Goal: Task Accomplishment & Management: Use online tool/utility

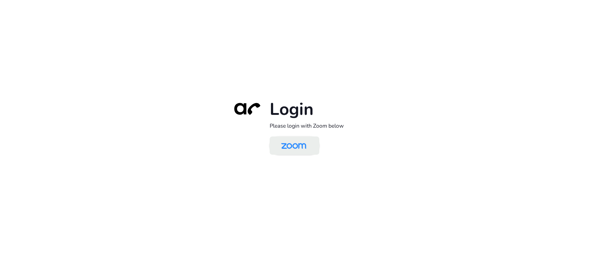
click at [301, 150] on img at bounding box center [294, 146] width 36 height 17
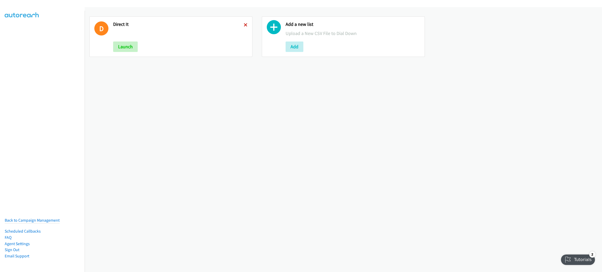
click at [244, 26] on link at bounding box center [246, 25] width 4 height 6
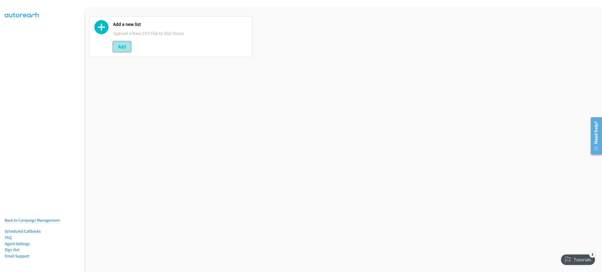
click at [118, 48] on button "Add" at bounding box center [122, 47] width 18 height 10
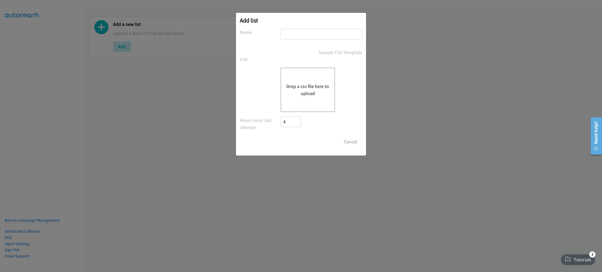
click at [307, 100] on div "Drop a csv file here to upload" at bounding box center [308, 90] width 54 height 44
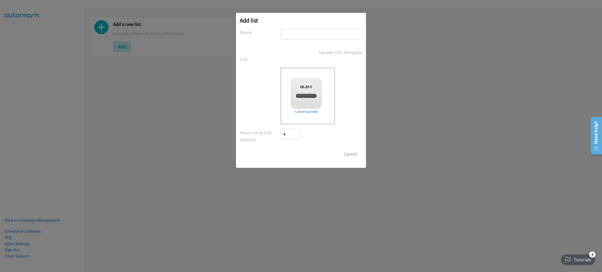
click at [295, 31] on input "text" at bounding box center [322, 34] width 82 height 11
checkbox input "true"
type input "HPE ARUBA NETWORKING"
click at [281, 149] on input "Save List" at bounding box center [294, 154] width 27 height 10
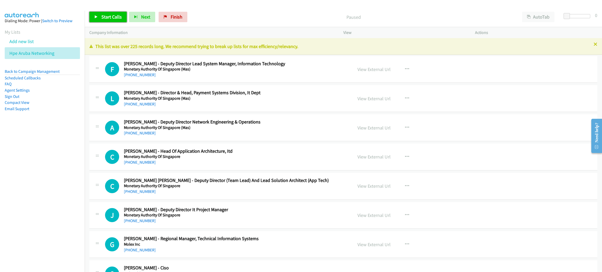
click at [103, 15] on span "Start Calls" at bounding box center [111, 17] width 20 height 6
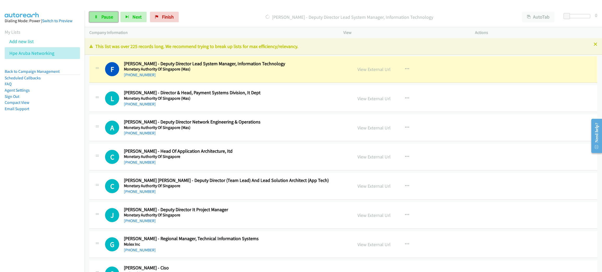
click at [103, 22] on link "Pause" at bounding box center [103, 17] width 29 height 10
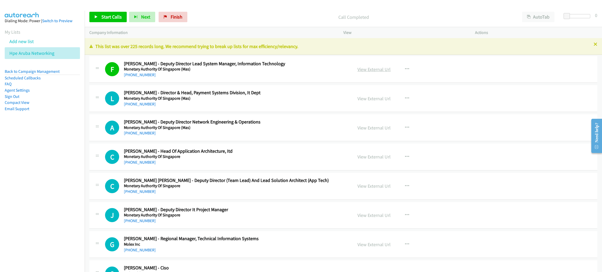
click at [364, 70] on link "View External Url" at bounding box center [373, 69] width 33 height 6
click at [115, 20] on link "Start Calls" at bounding box center [107, 17] width 37 height 10
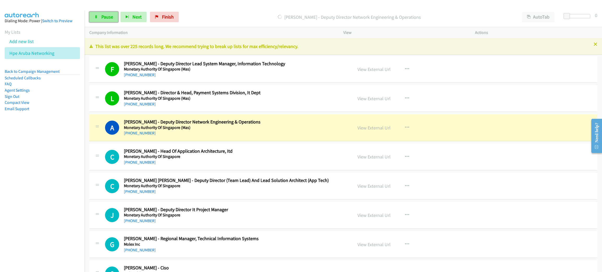
click at [106, 15] on span "Pause" at bounding box center [107, 17] width 12 height 6
click at [366, 129] on link "View External Url" at bounding box center [373, 128] width 33 height 6
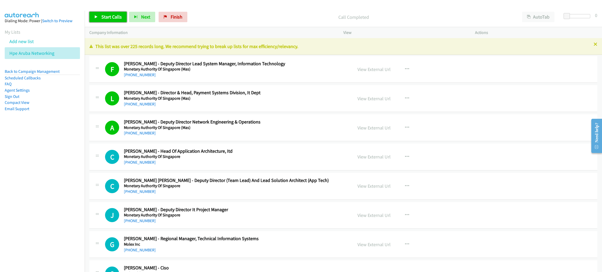
click at [112, 19] on span "Start Calls" at bounding box center [111, 17] width 20 height 6
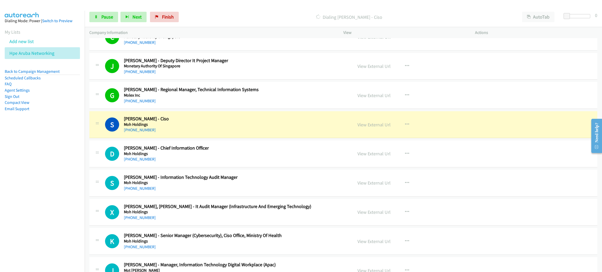
scroll to position [157, 0]
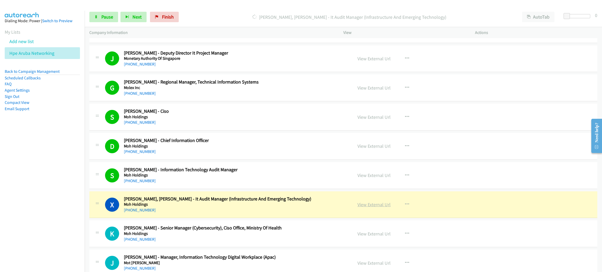
click at [378, 205] on link "View External Url" at bounding box center [373, 205] width 33 height 6
click at [106, 20] on span "Pause" at bounding box center [107, 17] width 12 height 6
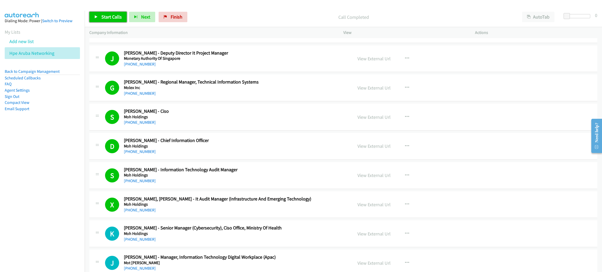
click at [106, 18] on span "Start Calls" at bounding box center [111, 17] width 20 height 6
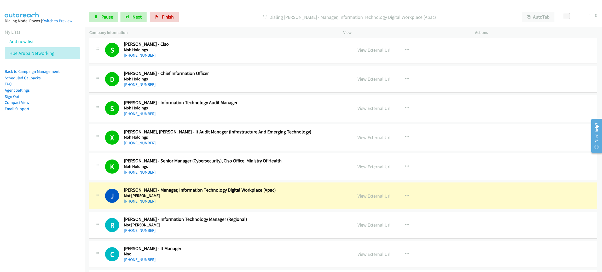
scroll to position [235, 0]
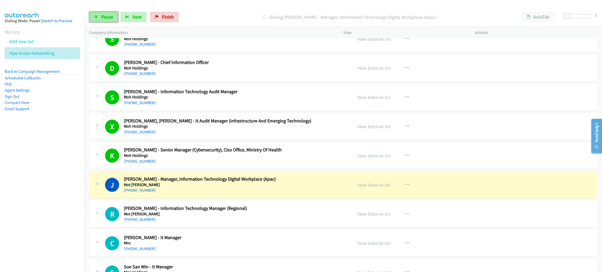
click at [106, 17] on span "Pause" at bounding box center [107, 17] width 12 height 6
click at [209, 192] on div "+65 8113 1752" at bounding box center [234, 190] width 221 height 6
click at [372, 187] on link "View External Url" at bounding box center [373, 185] width 33 height 6
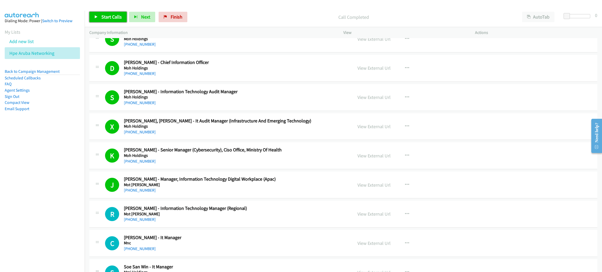
click at [115, 14] on span "Start Calls" at bounding box center [111, 17] width 20 height 6
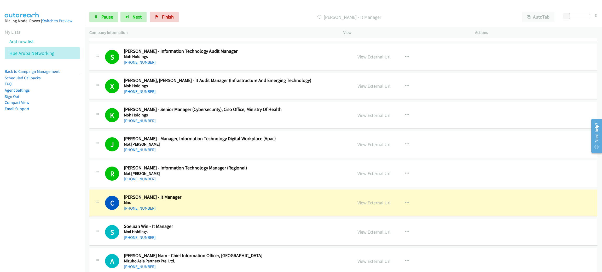
scroll to position [314, 0]
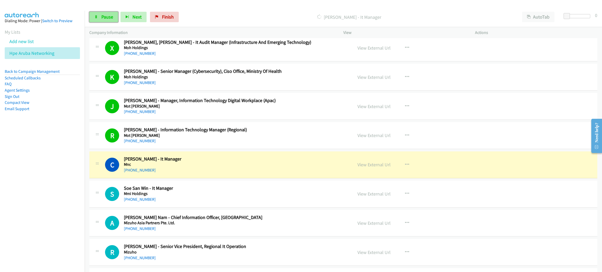
click at [108, 20] on span "Pause" at bounding box center [107, 17] width 12 height 6
click at [212, 164] on h5 "Mnc" at bounding box center [234, 164] width 221 height 5
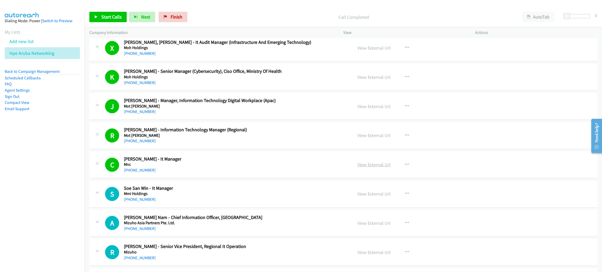
click at [380, 166] on link "View External Url" at bounding box center [373, 165] width 33 height 6
click at [115, 18] on span "Start Calls" at bounding box center [111, 17] width 20 height 6
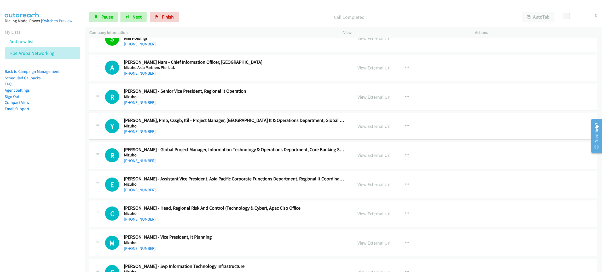
scroll to position [470, 0]
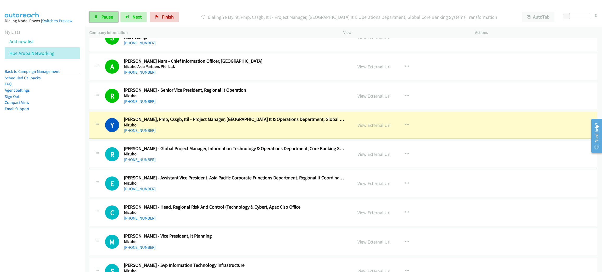
click at [108, 16] on span "Pause" at bounding box center [107, 17] width 12 height 6
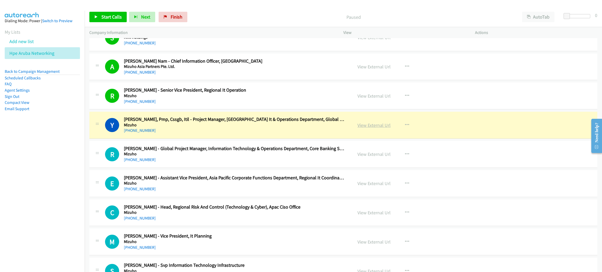
click at [375, 124] on link "View External Url" at bounding box center [373, 125] width 33 height 6
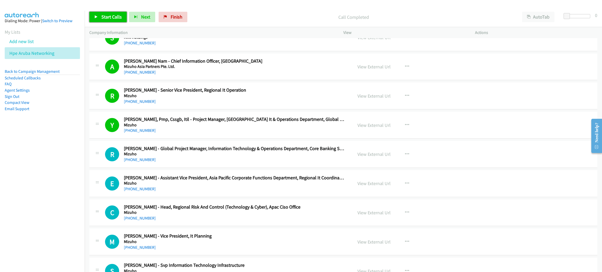
click at [120, 19] on span "Start Calls" at bounding box center [111, 17] width 20 height 6
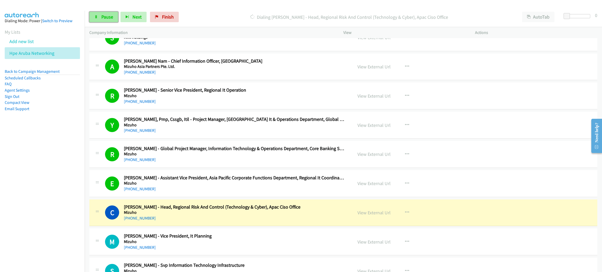
click at [103, 15] on span "Pause" at bounding box center [107, 17] width 12 height 6
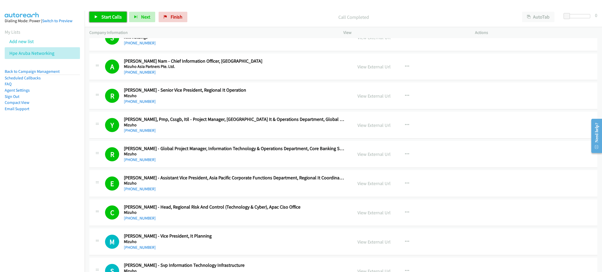
click at [99, 19] on link "Start Calls" at bounding box center [107, 17] width 37 height 10
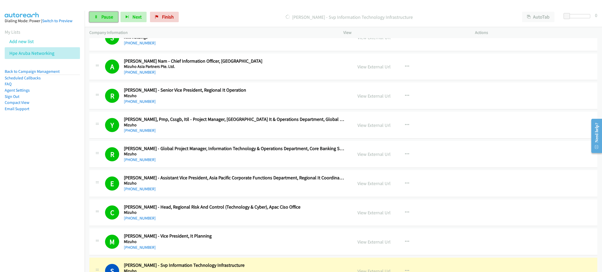
click at [101, 16] on span "Pause" at bounding box center [107, 17] width 12 height 6
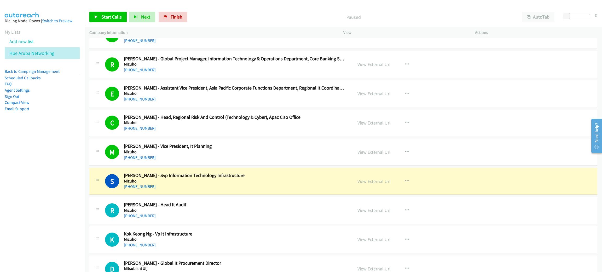
scroll to position [588, 0]
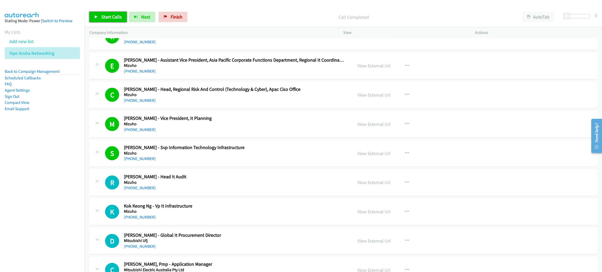
click at [90, 13] on link "Start Calls" at bounding box center [107, 17] width 37 height 10
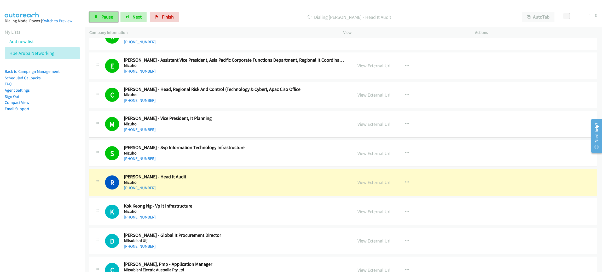
click at [99, 19] on link "Pause" at bounding box center [103, 17] width 29 height 10
click at [362, 184] on link "View External Url" at bounding box center [373, 182] width 33 height 6
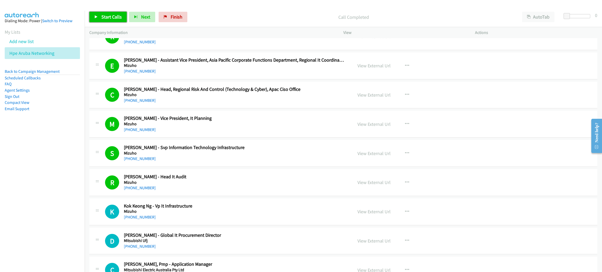
click at [114, 16] on span "Start Calls" at bounding box center [111, 17] width 20 height 6
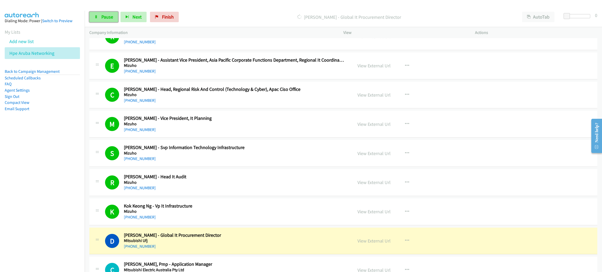
click at [99, 16] on link "Pause" at bounding box center [103, 17] width 29 height 10
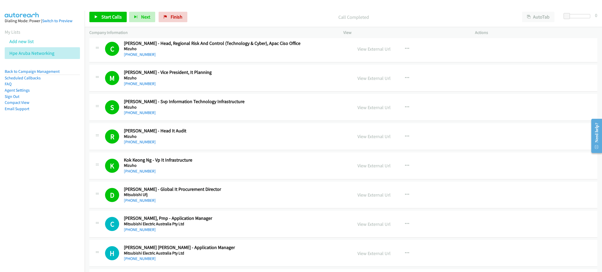
scroll to position [666, 0]
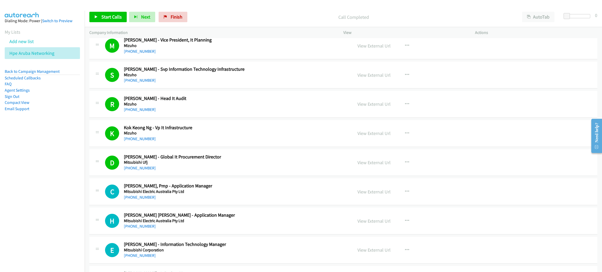
click at [244, 132] on h5 "Mizuho" at bounding box center [234, 133] width 221 height 5
click at [114, 15] on span "Start Calls" at bounding box center [111, 17] width 20 height 6
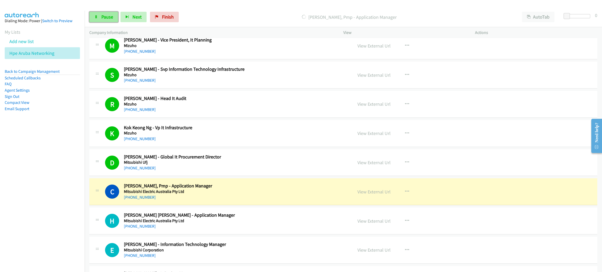
click at [112, 20] on link "Pause" at bounding box center [103, 17] width 29 height 10
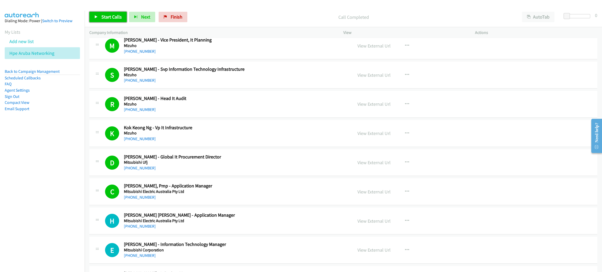
click at [117, 17] on span "Start Calls" at bounding box center [111, 17] width 20 height 6
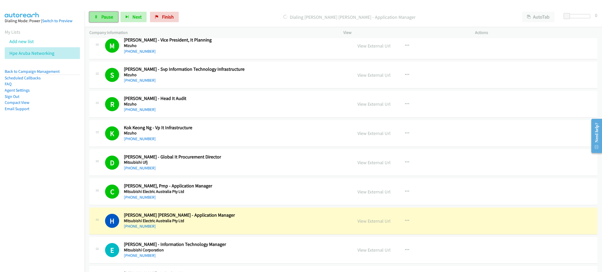
click at [96, 19] on link "Pause" at bounding box center [103, 17] width 29 height 10
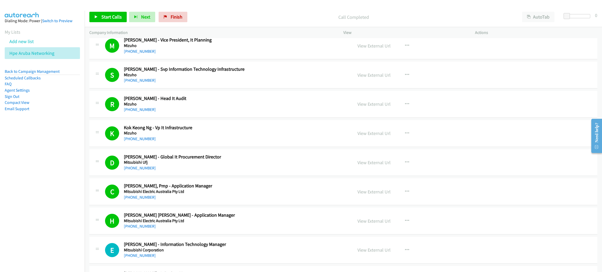
click at [255, 194] on h5 "Mitsubishi Electric Australia Pty Ltd" at bounding box center [234, 191] width 221 height 5
click at [378, 192] on link "View External Url" at bounding box center [373, 192] width 33 height 6
click at [107, 17] on span "Start Calls" at bounding box center [111, 17] width 20 height 6
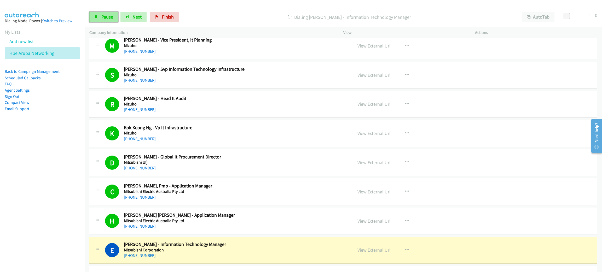
click at [97, 13] on link "Pause" at bounding box center [103, 17] width 29 height 10
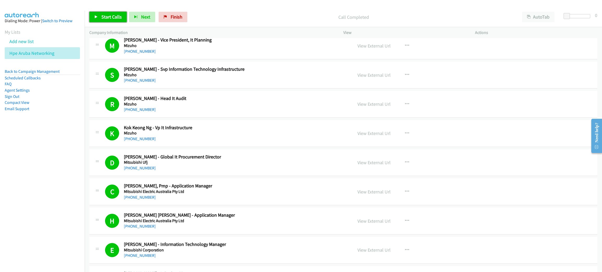
click at [105, 15] on span "Start Calls" at bounding box center [111, 17] width 20 height 6
click at [103, 15] on span "Pause" at bounding box center [107, 17] width 12 height 6
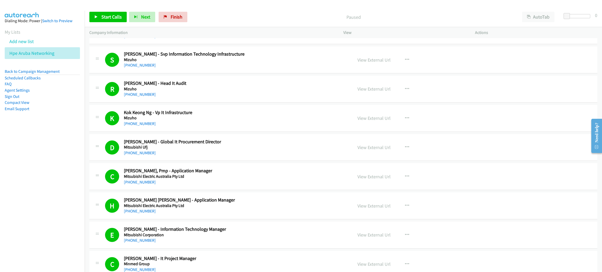
scroll to position [862, 0]
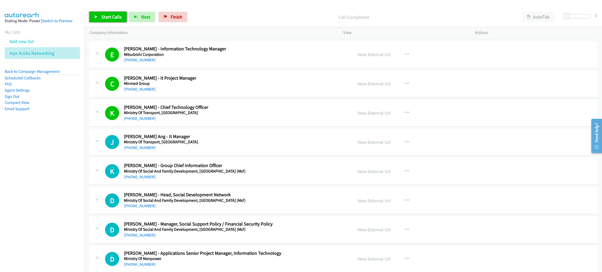
click at [109, 17] on span "Start Calls" at bounding box center [111, 17] width 20 height 6
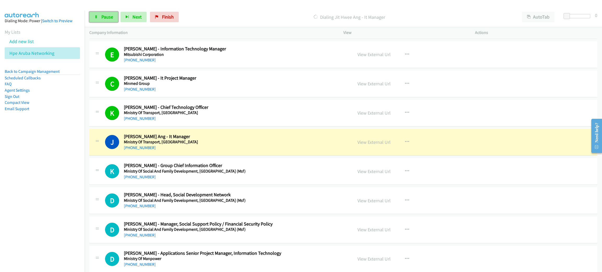
click at [97, 19] on link "Pause" at bounding box center [103, 17] width 29 height 10
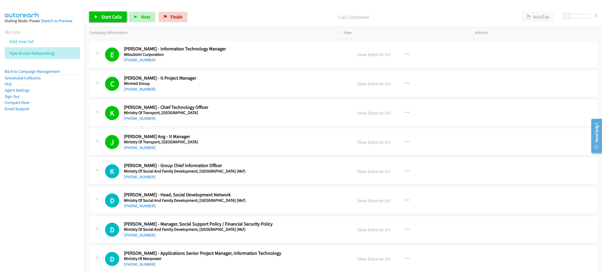
click at [119, 19] on span "Start Calls" at bounding box center [111, 17] width 20 height 6
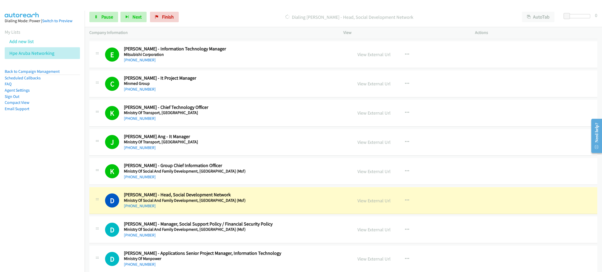
click at [248, 207] on div "+65 9818 5379" at bounding box center [234, 206] width 221 height 6
click at [371, 202] on link "View External Url" at bounding box center [373, 201] width 33 height 6
click at [101, 18] on span "Pause" at bounding box center [107, 17] width 12 height 6
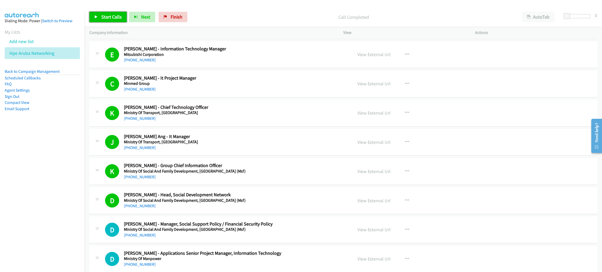
click at [115, 17] on span "Start Calls" at bounding box center [111, 17] width 20 height 6
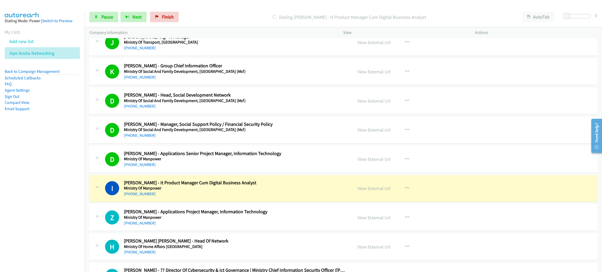
scroll to position [1019, 0]
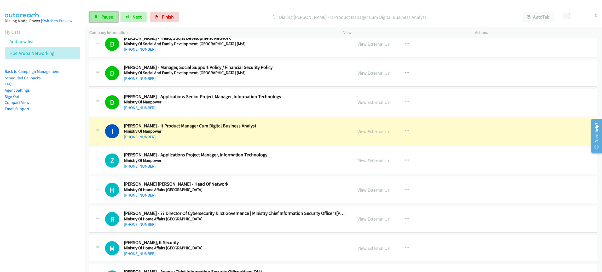
click at [103, 15] on span "Pause" at bounding box center [107, 17] width 12 height 6
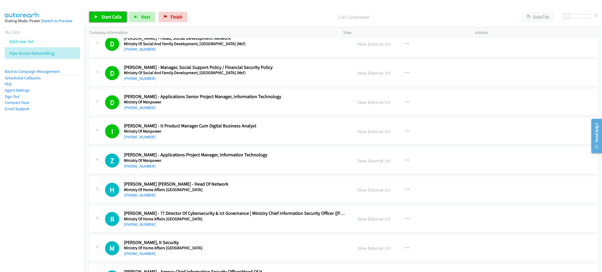
click at [110, 15] on span "Start Calls" at bounding box center [111, 17] width 20 height 6
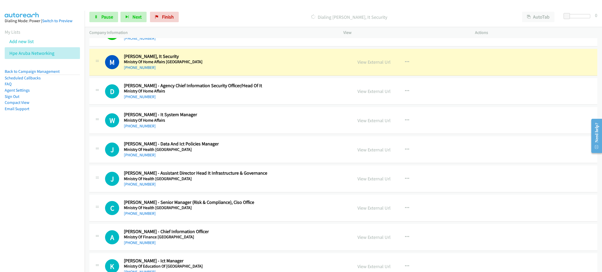
scroll to position [1215, 0]
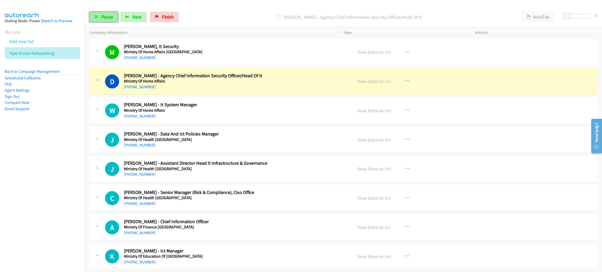
click at [103, 18] on span "Pause" at bounding box center [107, 17] width 12 height 6
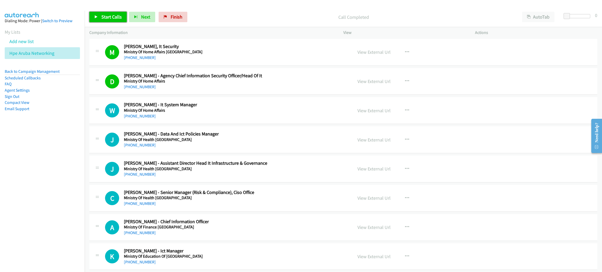
click at [112, 19] on span "Start Calls" at bounding box center [111, 17] width 20 height 6
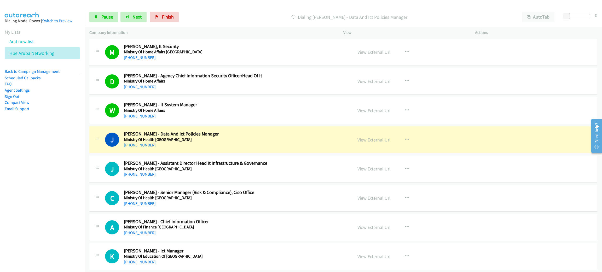
click at [230, 139] on h5 "Ministry Of Health Singapore" at bounding box center [234, 139] width 221 height 5
click at [374, 140] on link "View External Url" at bounding box center [373, 140] width 33 height 6
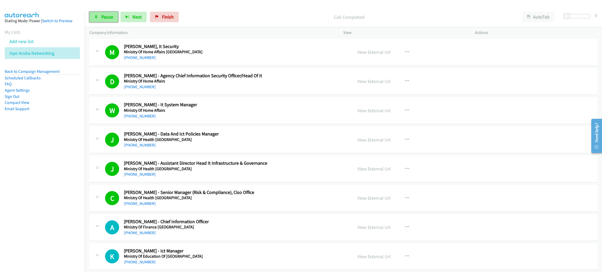
click at [105, 20] on span "Pause" at bounding box center [107, 17] width 12 height 6
click at [104, 19] on span "Start Calls" at bounding box center [111, 17] width 20 height 6
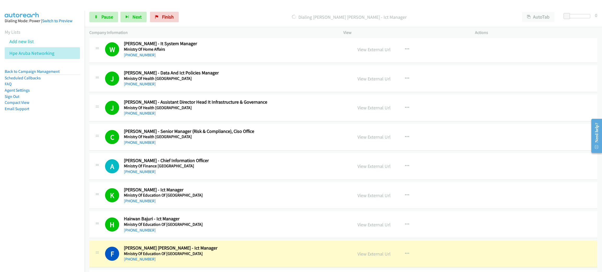
scroll to position [1450, 0]
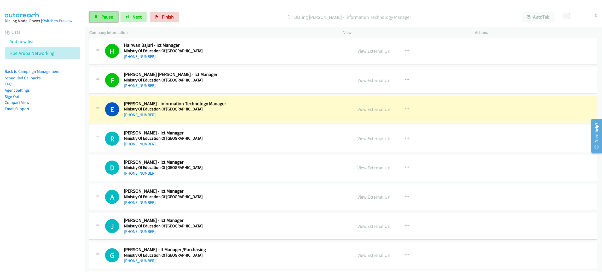
click at [107, 20] on link "Pause" at bounding box center [103, 17] width 29 height 10
click at [377, 110] on link "View External Url" at bounding box center [373, 109] width 33 height 6
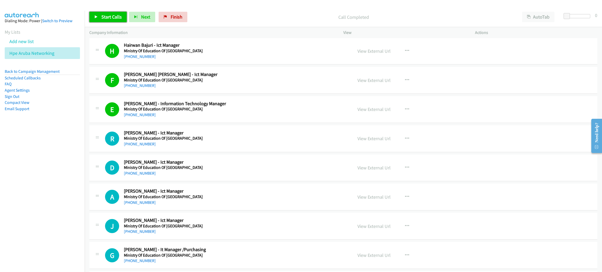
click at [106, 18] on span "Start Calls" at bounding box center [111, 17] width 20 height 6
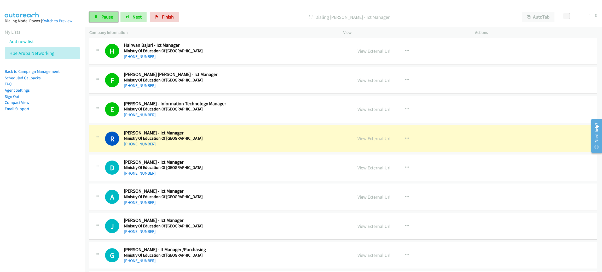
click at [102, 20] on link "Pause" at bounding box center [103, 17] width 29 height 10
click at [219, 136] on h2 "Radiyana Haron - Ict Manager" at bounding box center [234, 133] width 221 height 6
click at [377, 139] on link "View External Url" at bounding box center [373, 139] width 33 height 6
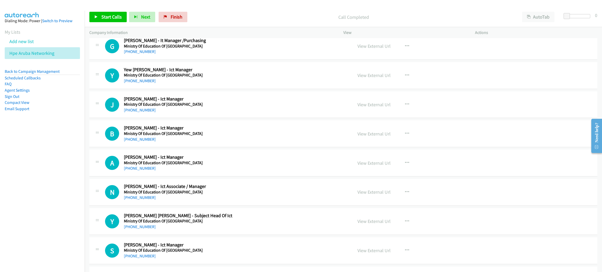
scroll to position [1528, 0]
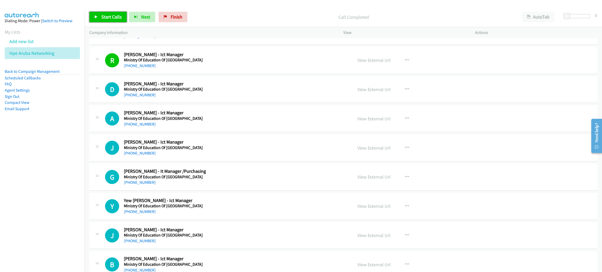
click at [120, 17] on span "Start Calls" at bounding box center [111, 17] width 20 height 6
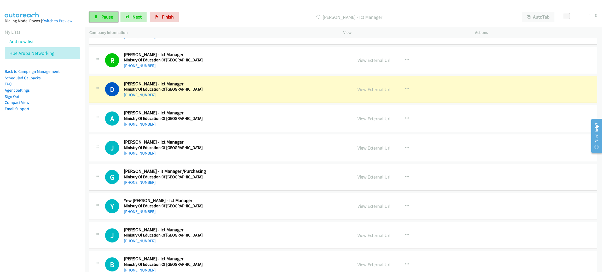
click at [115, 17] on link "Pause" at bounding box center [103, 17] width 29 height 10
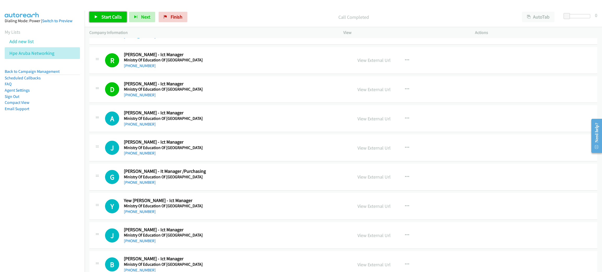
click at [115, 17] on span "Start Calls" at bounding box center [111, 17] width 20 height 6
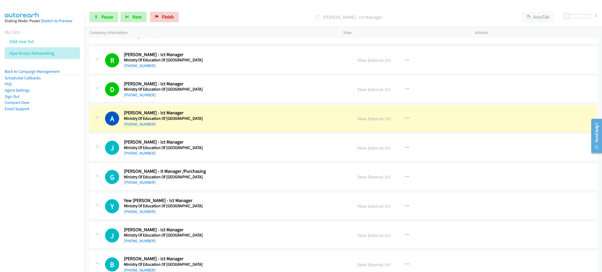
click at [233, 63] on h5 "Ministry Of Education Of New Zealand" at bounding box center [234, 59] width 221 height 5
click at [100, 9] on div "Start Calls Pause Next Finish Dialing Azhar Selamat - Ict Manager AutoTab AutoT…" at bounding box center [343, 17] width 517 height 20
click at [100, 14] on link "Pause" at bounding box center [103, 17] width 29 height 10
click at [371, 122] on link "View External Url" at bounding box center [373, 119] width 33 height 6
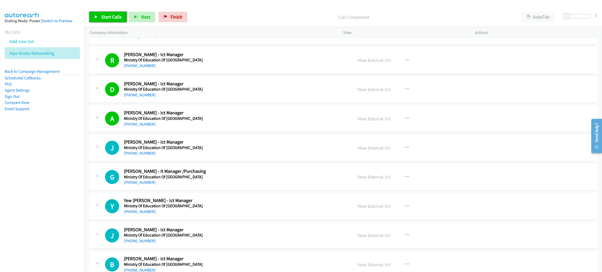
click at [113, 18] on span "Start Calls" at bounding box center [111, 17] width 20 height 6
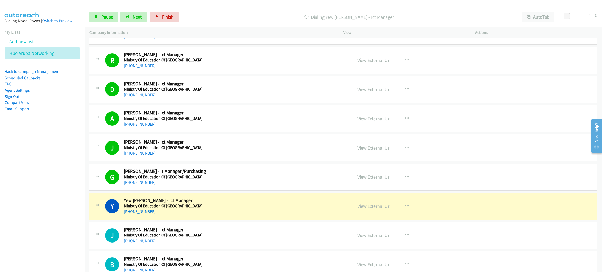
click at [236, 195] on td "Y Callback Scheduled Yew Li Law - Ict Manager Ministry Of Education Of New Zeal…" at bounding box center [343, 206] width 517 height 29
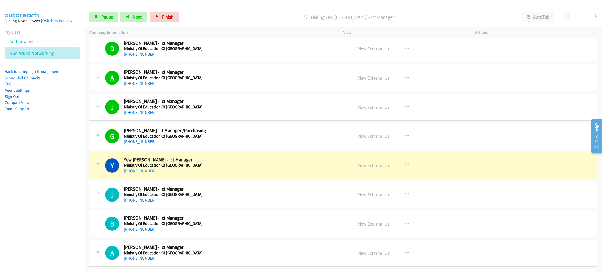
scroll to position [1606, 0]
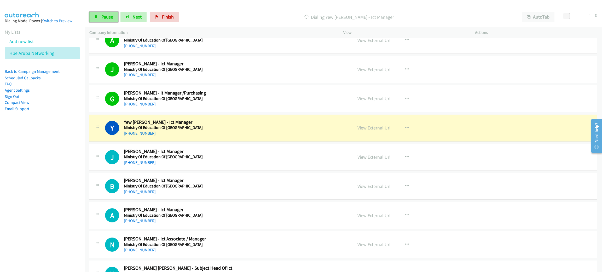
click at [108, 18] on span "Pause" at bounding box center [107, 17] width 12 height 6
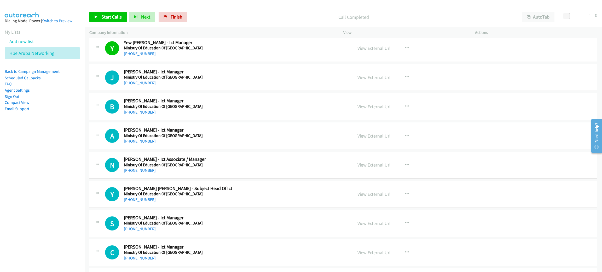
scroll to position [1685, 0]
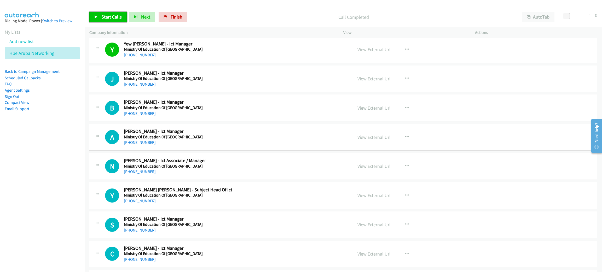
click at [118, 19] on span "Start Calls" at bounding box center [111, 17] width 20 height 6
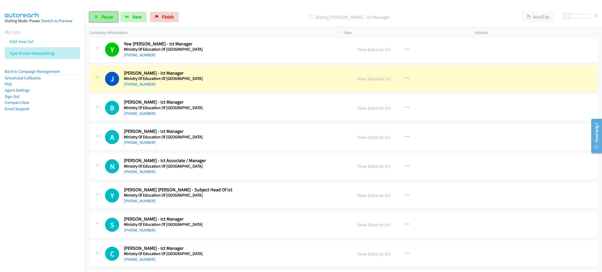
click at [111, 18] on span "Pause" at bounding box center [107, 17] width 12 height 6
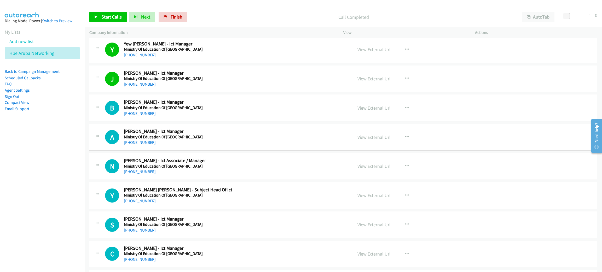
click at [207, 81] on h5 "Ministry Of Education Of New Zealand" at bounding box center [234, 78] width 221 height 5
click at [361, 79] on link "View External Url" at bounding box center [373, 79] width 33 height 6
click at [110, 16] on span "Start Calls" at bounding box center [111, 17] width 20 height 6
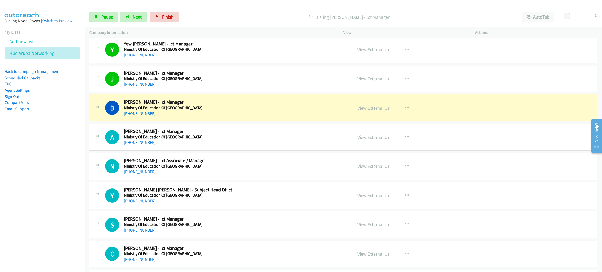
click at [237, 102] on h2 "Barbara Lee - Ict Manager" at bounding box center [234, 102] width 221 height 6
click at [375, 111] on link "View External Url" at bounding box center [373, 108] width 33 height 6
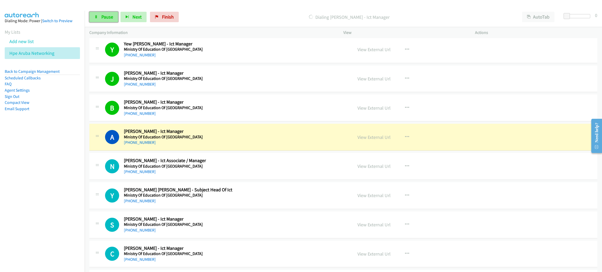
click at [101, 16] on span "Pause" at bounding box center [107, 17] width 12 height 6
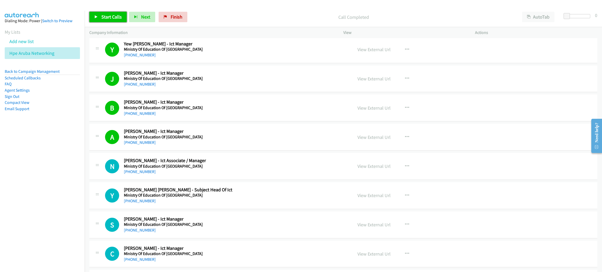
click at [112, 18] on span "Start Calls" at bounding box center [111, 17] width 20 height 6
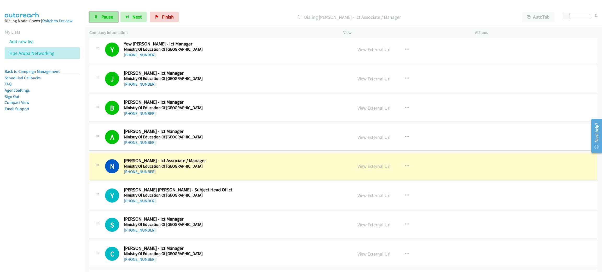
click at [108, 13] on link "Pause" at bounding box center [103, 17] width 29 height 10
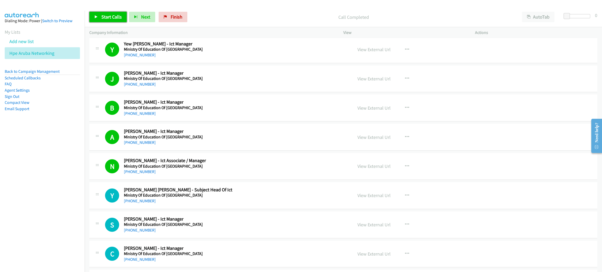
click at [114, 16] on span "Start Calls" at bounding box center [111, 17] width 20 height 6
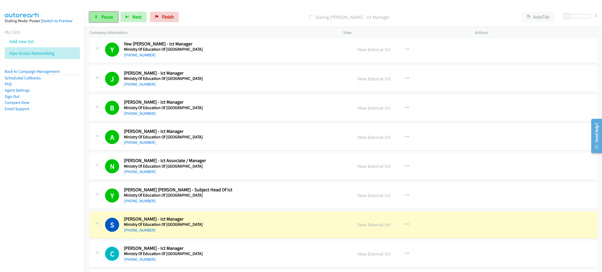
click at [100, 17] on link "Pause" at bounding box center [103, 17] width 29 height 10
click at [365, 169] on link "View External Url" at bounding box center [373, 166] width 33 height 6
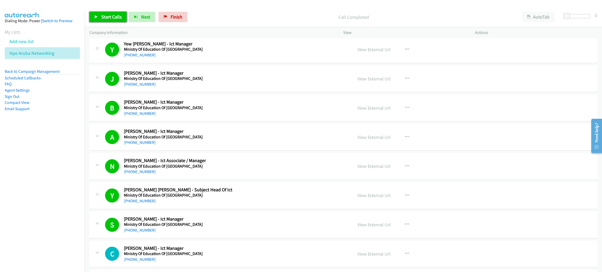
click at [101, 14] on span "Start Calls" at bounding box center [111, 17] width 20 height 6
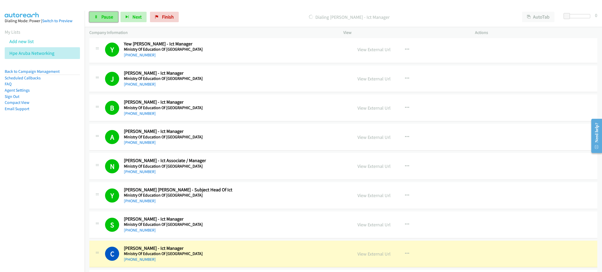
click at [101, 14] on span "Pause" at bounding box center [107, 17] width 12 height 6
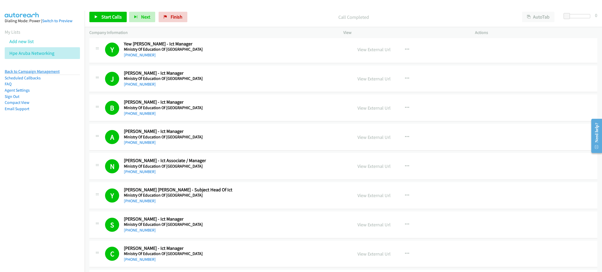
click at [52, 72] on link "Back to Campaign Management" at bounding box center [32, 71] width 55 height 5
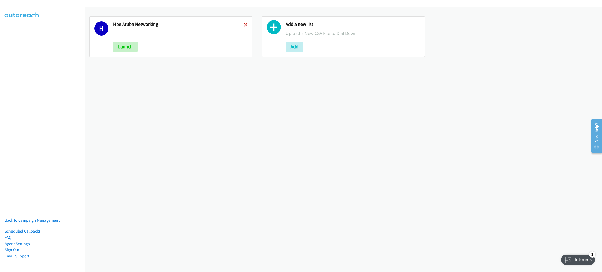
click at [244, 24] on icon at bounding box center [246, 26] width 4 height 4
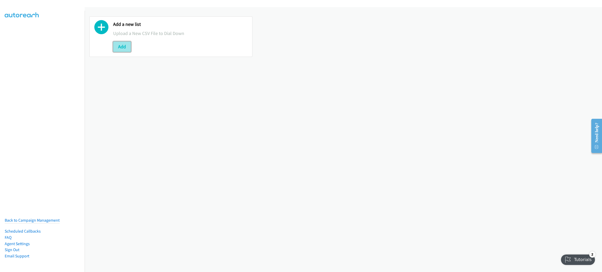
click at [125, 48] on button "Add" at bounding box center [122, 47] width 18 height 10
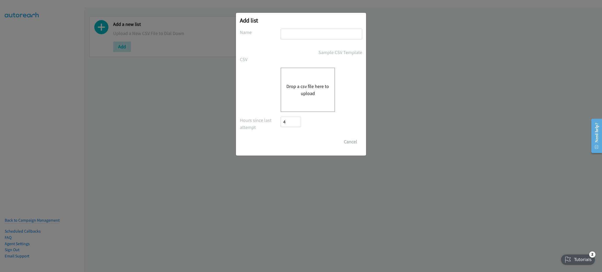
click at [289, 98] on div "Drop a csv file here to upload" at bounding box center [308, 90] width 54 height 44
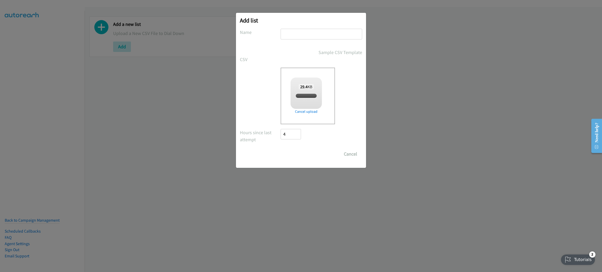
checkbox input "true"
click at [299, 31] on input "text" at bounding box center [322, 34] width 82 height 11
type input "DIRECT IT"
click at [281, 149] on input "Save List" at bounding box center [294, 154] width 27 height 10
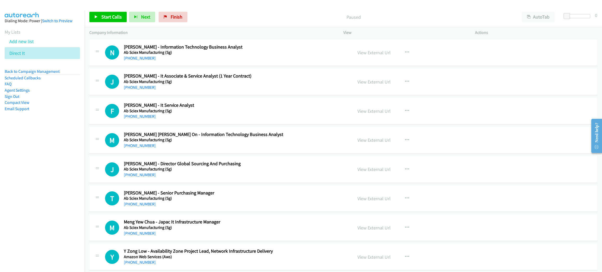
click at [217, 56] on div "[PHONE_NUMBER]" at bounding box center [234, 58] width 221 height 6
click at [371, 52] on link "View External Url" at bounding box center [373, 53] width 33 height 6
click at [110, 15] on span "Start Calls" at bounding box center [111, 17] width 20 height 6
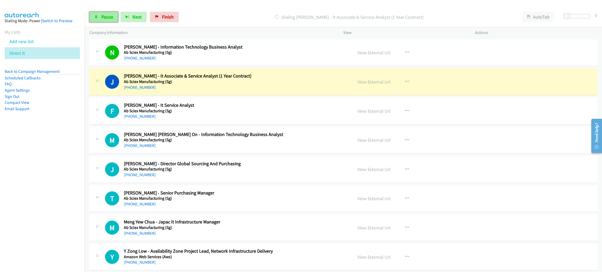
click at [112, 19] on span "Pause" at bounding box center [107, 17] width 12 height 6
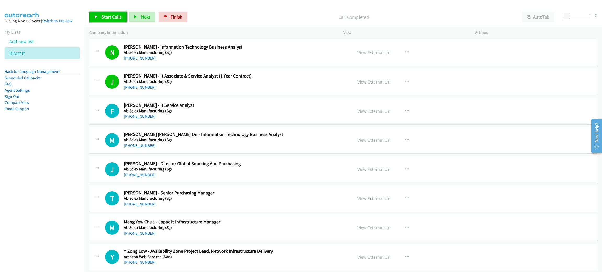
click at [106, 14] on span "Start Calls" at bounding box center [111, 17] width 20 height 6
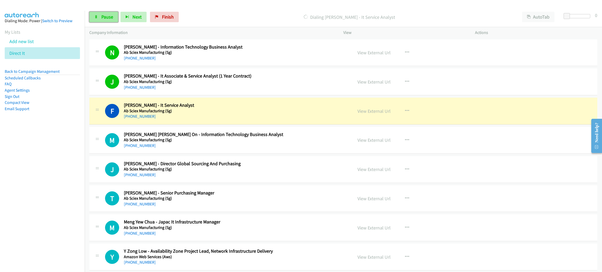
click at [113, 19] on span "Pause" at bounding box center [107, 17] width 12 height 6
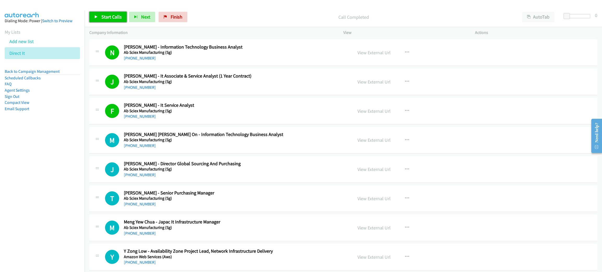
click at [115, 15] on span "Start Calls" at bounding box center [111, 17] width 20 height 6
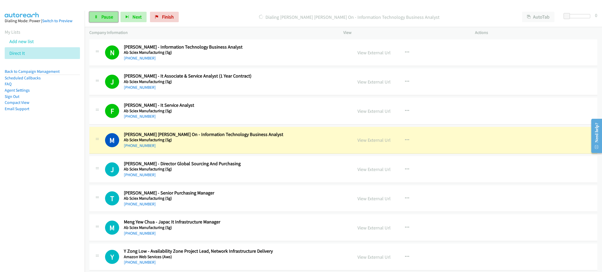
click at [110, 16] on span "Pause" at bounding box center [107, 17] width 12 height 6
click at [221, 150] on div "M Callback Scheduled [PERSON_NAME] [PERSON_NAME] On - Information Technology Bu…" at bounding box center [343, 140] width 508 height 27
click at [225, 143] on div "[PHONE_NUMBER]" at bounding box center [234, 146] width 221 height 6
click at [376, 140] on link "View External Url" at bounding box center [373, 140] width 33 height 6
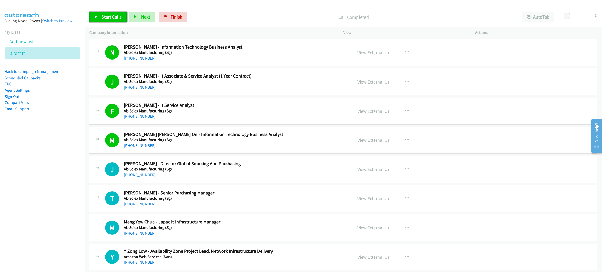
click at [112, 16] on span "Start Calls" at bounding box center [111, 17] width 20 height 6
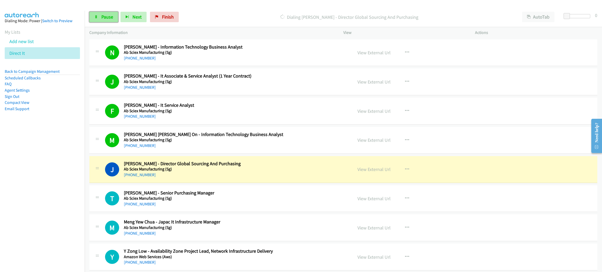
click at [107, 21] on link "Pause" at bounding box center [103, 17] width 29 height 10
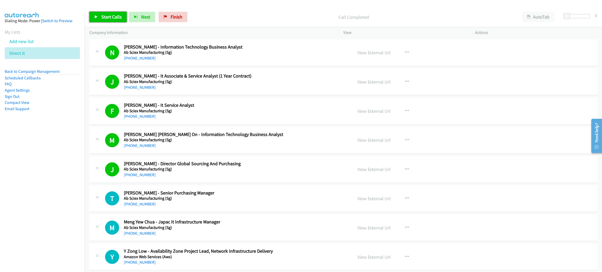
click at [113, 17] on span "Start Calls" at bounding box center [111, 17] width 20 height 6
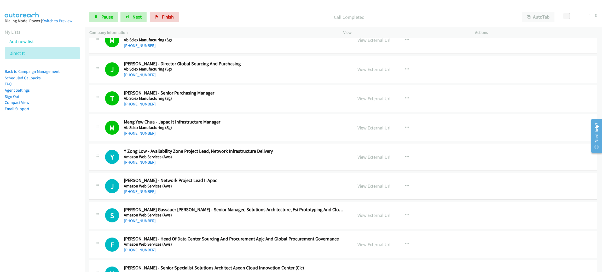
scroll to position [117, 0]
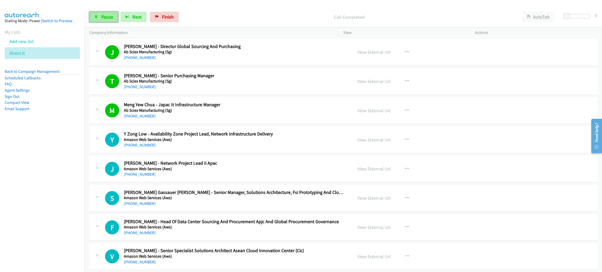
click at [107, 19] on span "Pause" at bounding box center [107, 17] width 12 height 6
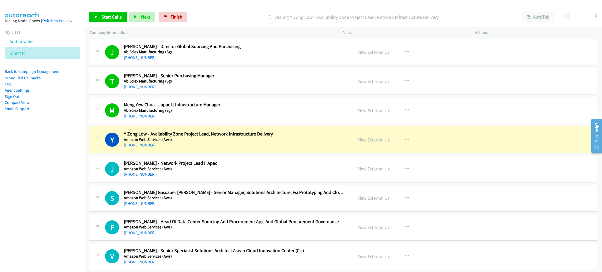
click at [241, 146] on div "[PHONE_NUMBER]" at bounding box center [234, 145] width 221 height 6
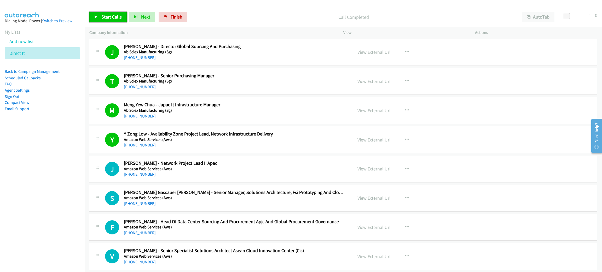
click at [108, 16] on span "Start Calls" at bounding box center [111, 17] width 20 height 6
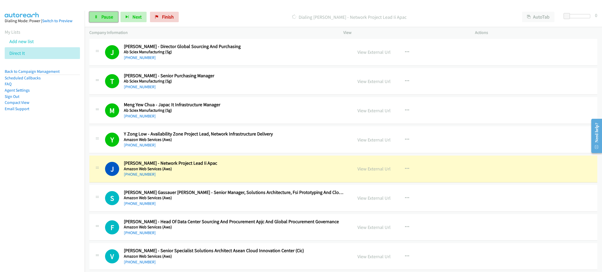
click at [113, 16] on span "Pause" at bounding box center [107, 17] width 12 height 6
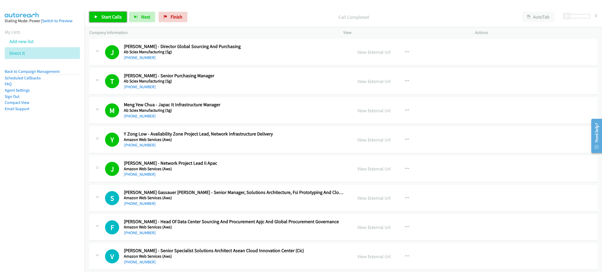
click at [119, 19] on span "Start Calls" at bounding box center [111, 17] width 20 height 6
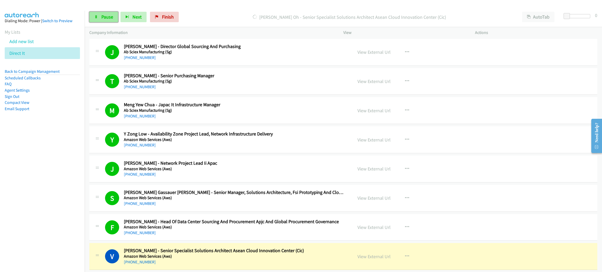
click at [106, 17] on span "Pause" at bounding box center [107, 17] width 12 height 6
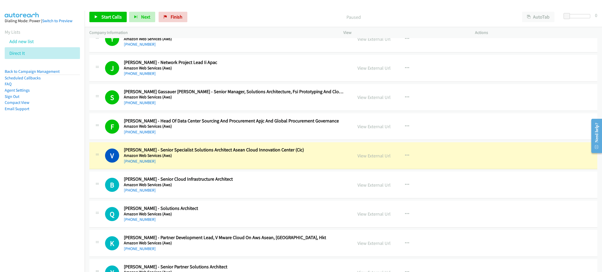
scroll to position [235, 0]
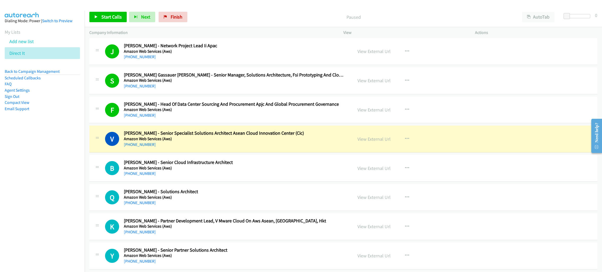
click at [236, 145] on div "[PHONE_NUMBER]" at bounding box center [234, 145] width 221 height 6
click at [365, 139] on link "View External Url" at bounding box center [373, 139] width 33 height 6
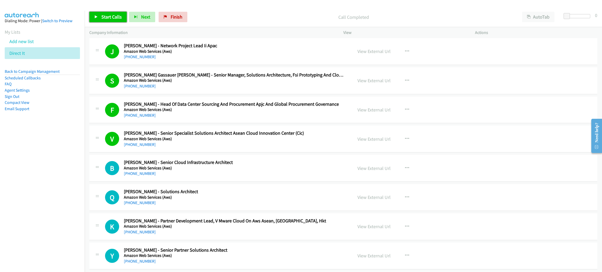
click at [109, 18] on span "Start Calls" at bounding box center [111, 17] width 20 height 6
click at [111, 15] on span "Pause" at bounding box center [107, 17] width 12 height 6
click at [106, 18] on span "Start Calls" at bounding box center [111, 17] width 20 height 6
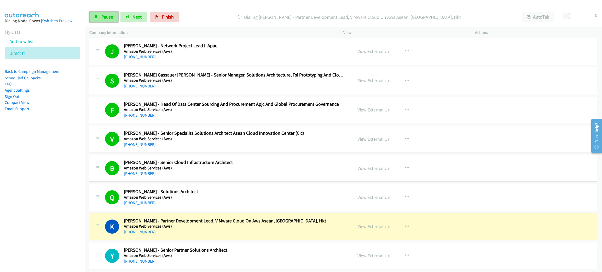
click at [104, 16] on span "Pause" at bounding box center [107, 17] width 12 height 6
click at [220, 235] on div "[PHONE_NUMBER]" at bounding box center [234, 232] width 221 height 6
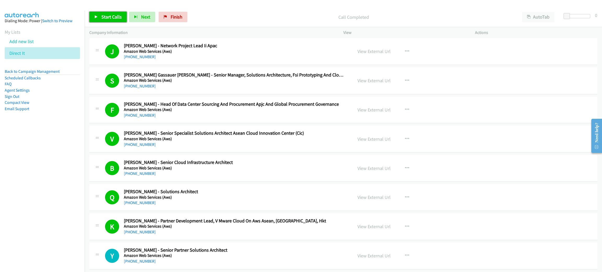
click at [109, 17] on span "Start Calls" at bounding box center [111, 17] width 20 height 6
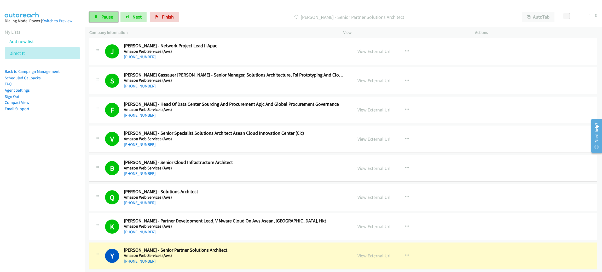
click at [106, 14] on span "Pause" at bounding box center [107, 17] width 12 height 6
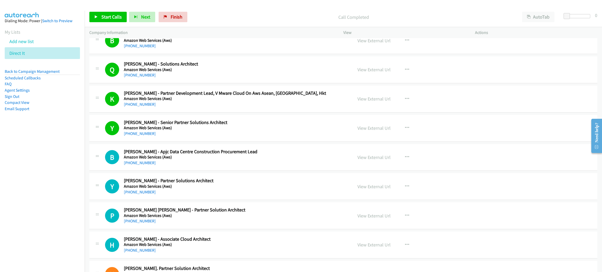
scroll to position [352, 0]
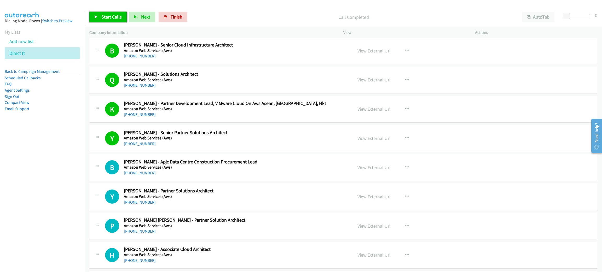
click at [118, 17] on span "Start Calls" at bounding box center [111, 17] width 20 height 6
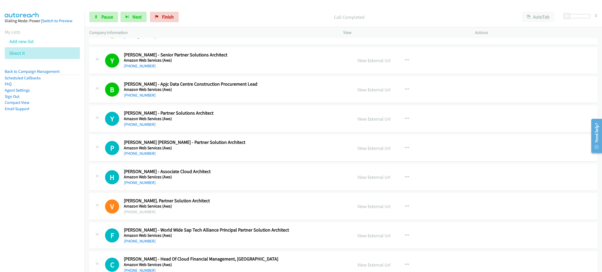
scroll to position [431, 0]
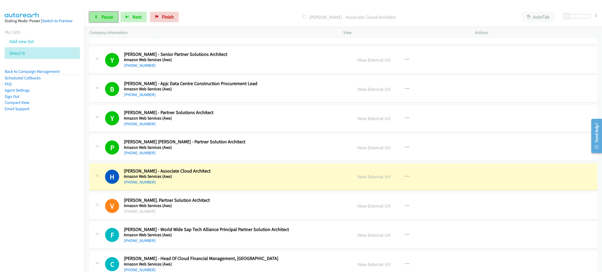
click at [106, 19] on span "Pause" at bounding box center [107, 17] width 12 height 6
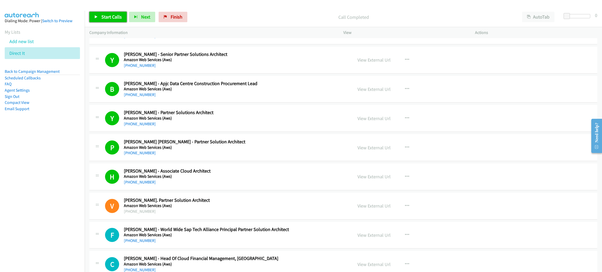
click at [112, 18] on span "Start Calls" at bounding box center [111, 17] width 20 height 6
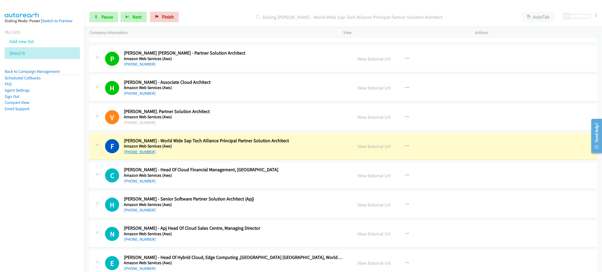
scroll to position [549, 0]
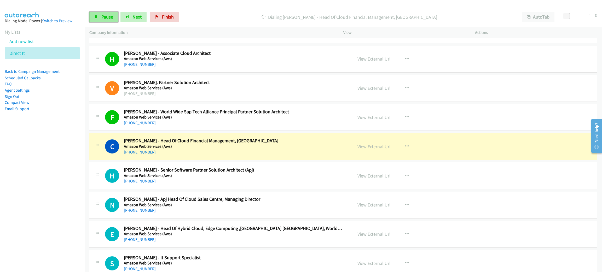
click at [107, 12] on link "Pause" at bounding box center [103, 17] width 29 height 10
click at [372, 145] on link "View External Url" at bounding box center [373, 147] width 33 height 6
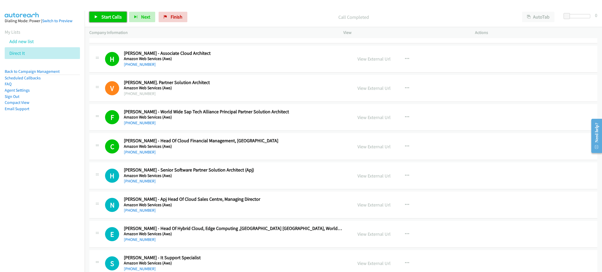
click at [109, 18] on span "Start Calls" at bounding box center [111, 17] width 20 height 6
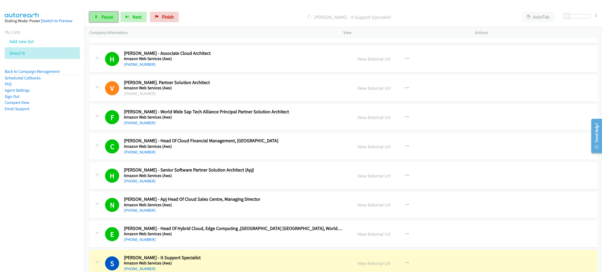
click at [91, 15] on link "Pause" at bounding box center [103, 17] width 29 height 10
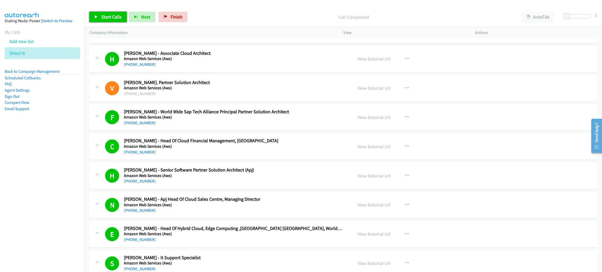
click at [110, 18] on span "Start Calls" at bounding box center [111, 17] width 20 height 6
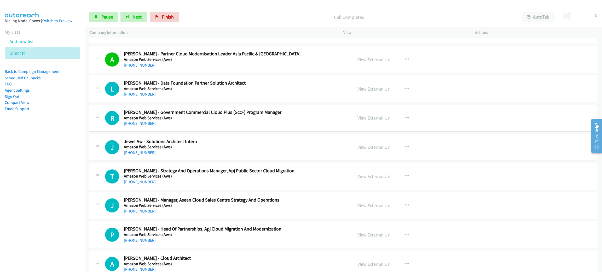
scroll to position [783, 0]
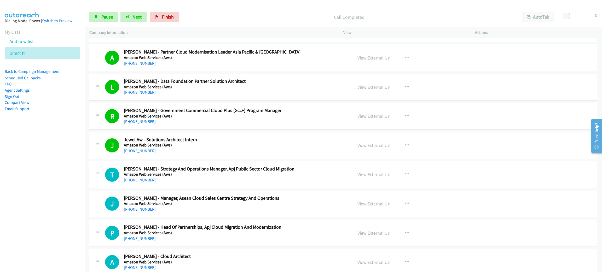
click at [232, 171] on h2 "[PERSON_NAME] - Strategy And Operations Manager, Apj Public Sector Cloud Migrat…" at bounding box center [234, 169] width 221 height 6
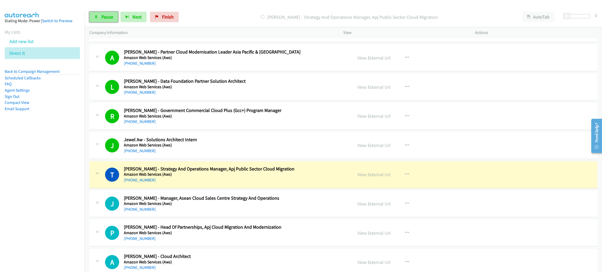
click at [109, 17] on span "Pause" at bounding box center [107, 17] width 12 height 6
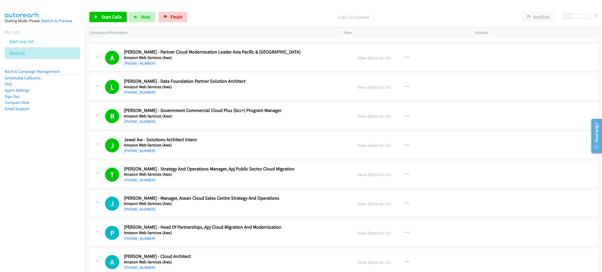
drag, startPoint x: 198, startPoint y: 130, endPoint x: 110, endPoint y: 11, distance: 147.5
click at [110, 11] on div "Start Calls Pause Next Finish Call Completed AutoTab AutoTab 0" at bounding box center [343, 17] width 517 height 20
click at [116, 18] on span "Start Calls" at bounding box center [111, 17] width 20 height 6
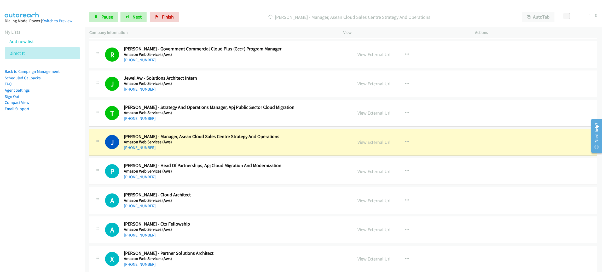
scroll to position [862, 0]
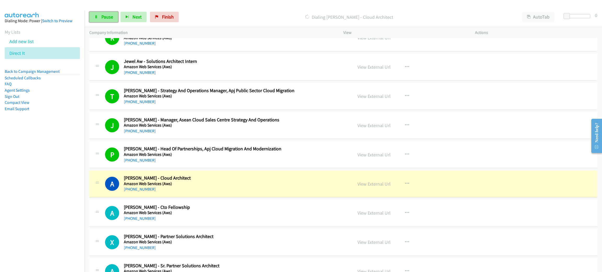
click at [105, 15] on span "Pause" at bounding box center [107, 17] width 12 height 6
click at [375, 185] on link "View External Url" at bounding box center [373, 184] width 33 height 6
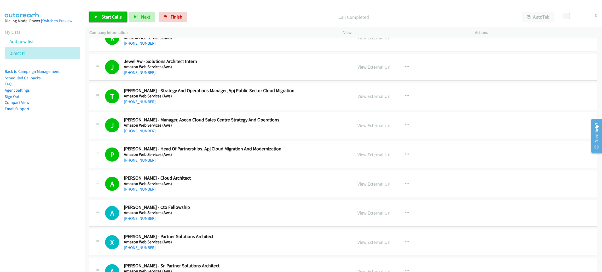
click at [106, 16] on span "Start Calls" at bounding box center [111, 17] width 20 height 6
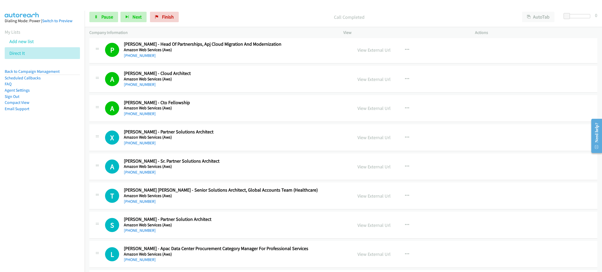
scroll to position [979, 0]
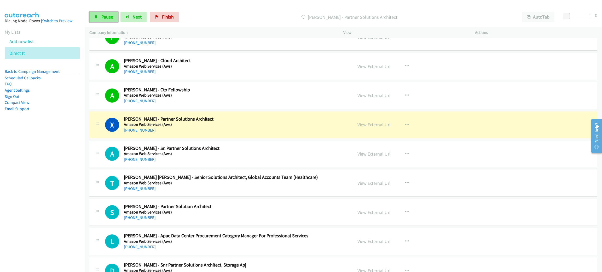
click at [106, 19] on span "Pause" at bounding box center [107, 17] width 12 height 6
